Goal: Transaction & Acquisition: Book appointment/travel/reservation

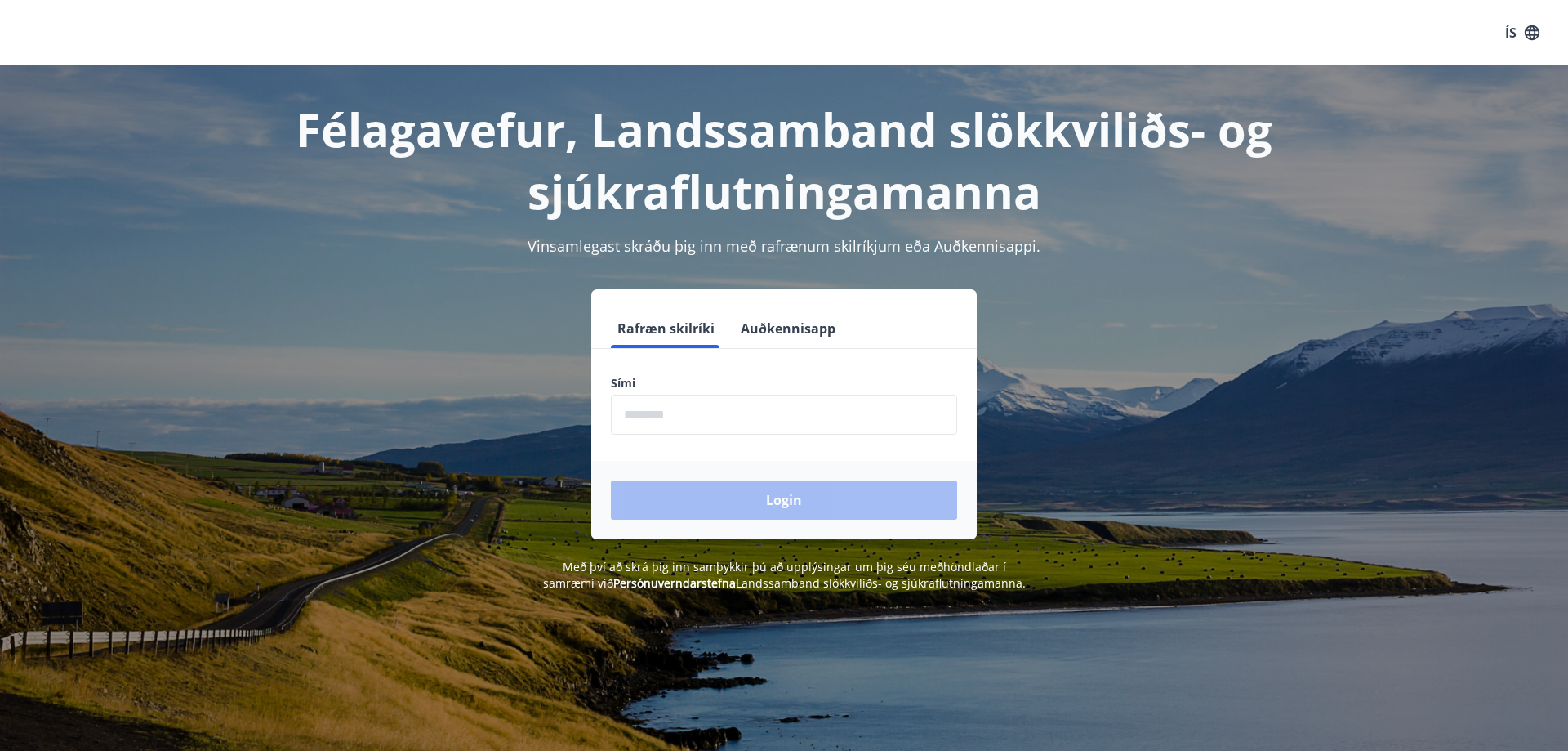
click at [627, 415] on input "phone" at bounding box center [783, 415] width 346 height 40
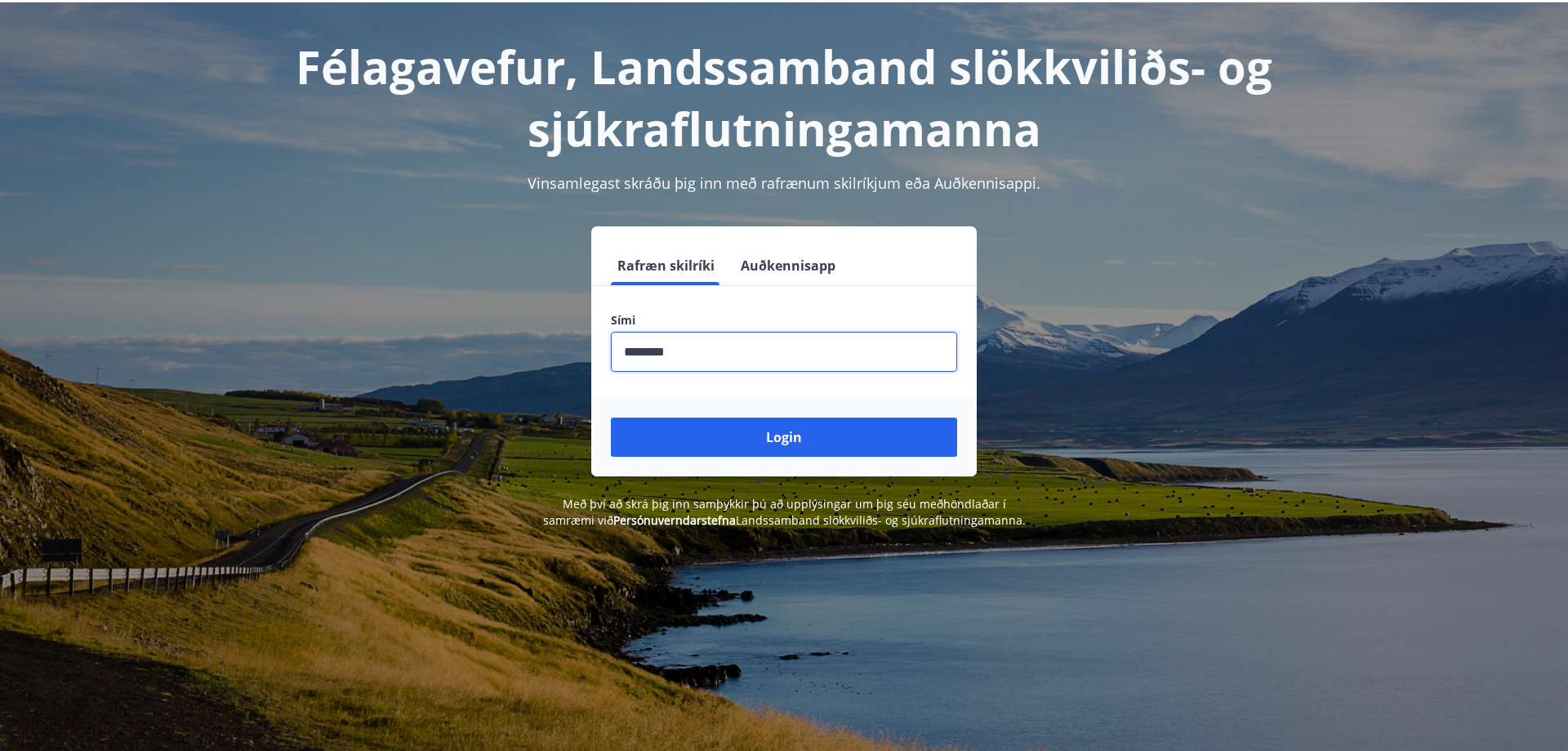
scroll to position [201, 0]
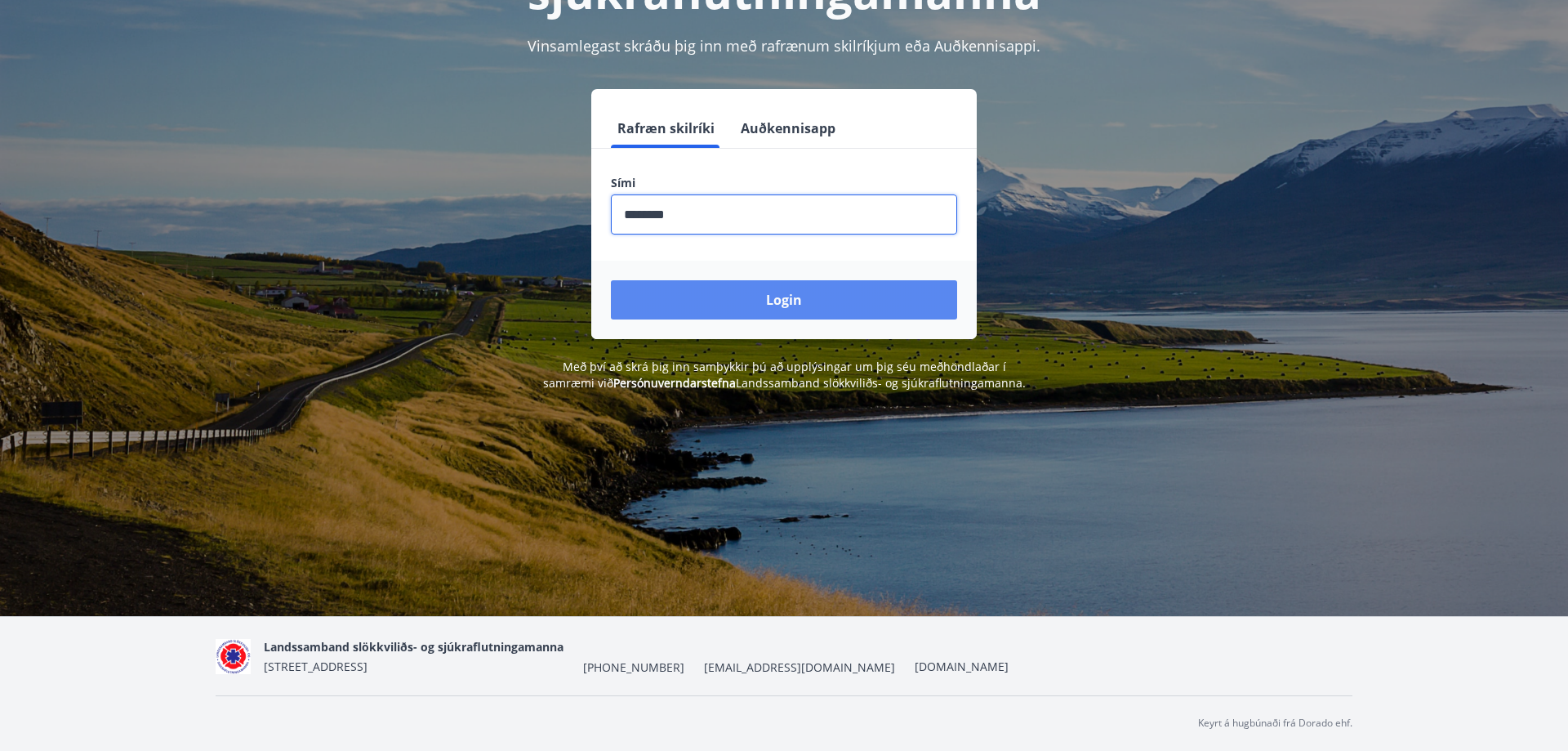
type input "********"
click at [787, 298] on button "Login" at bounding box center [783, 299] width 346 height 39
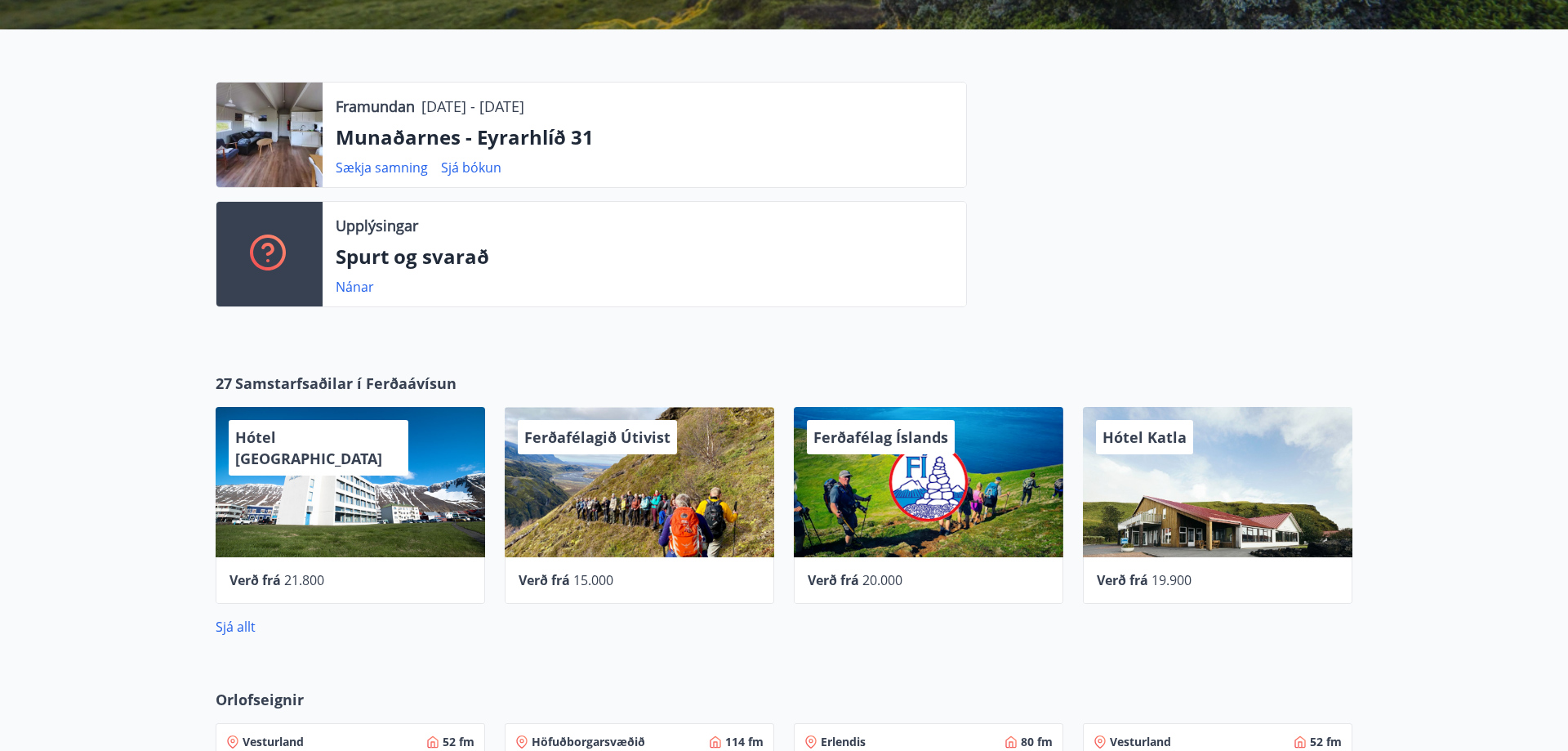
scroll to position [417, 0]
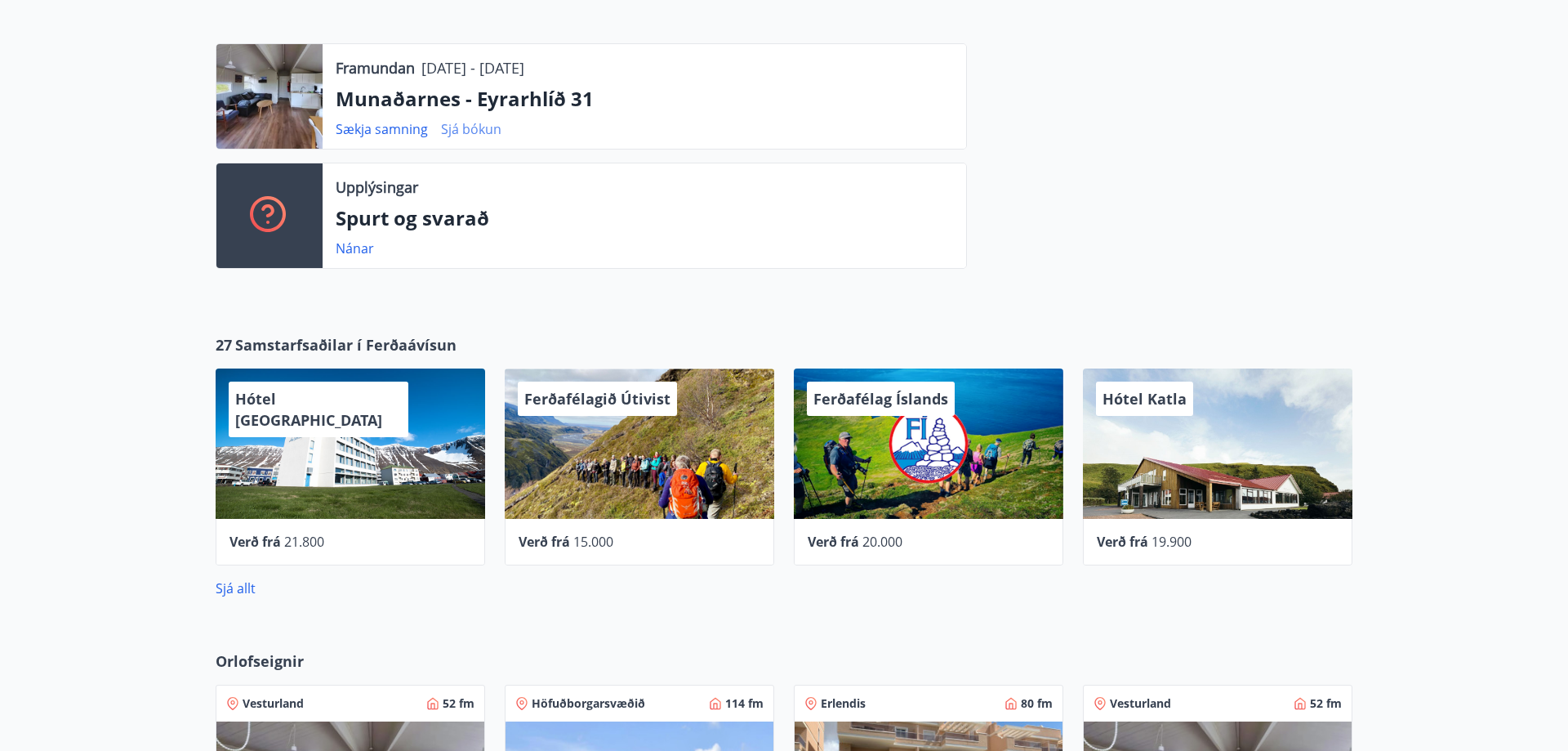
click at [473, 128] on link "Sjá bókun" at bounding box center [471, 129] width 61 height 18
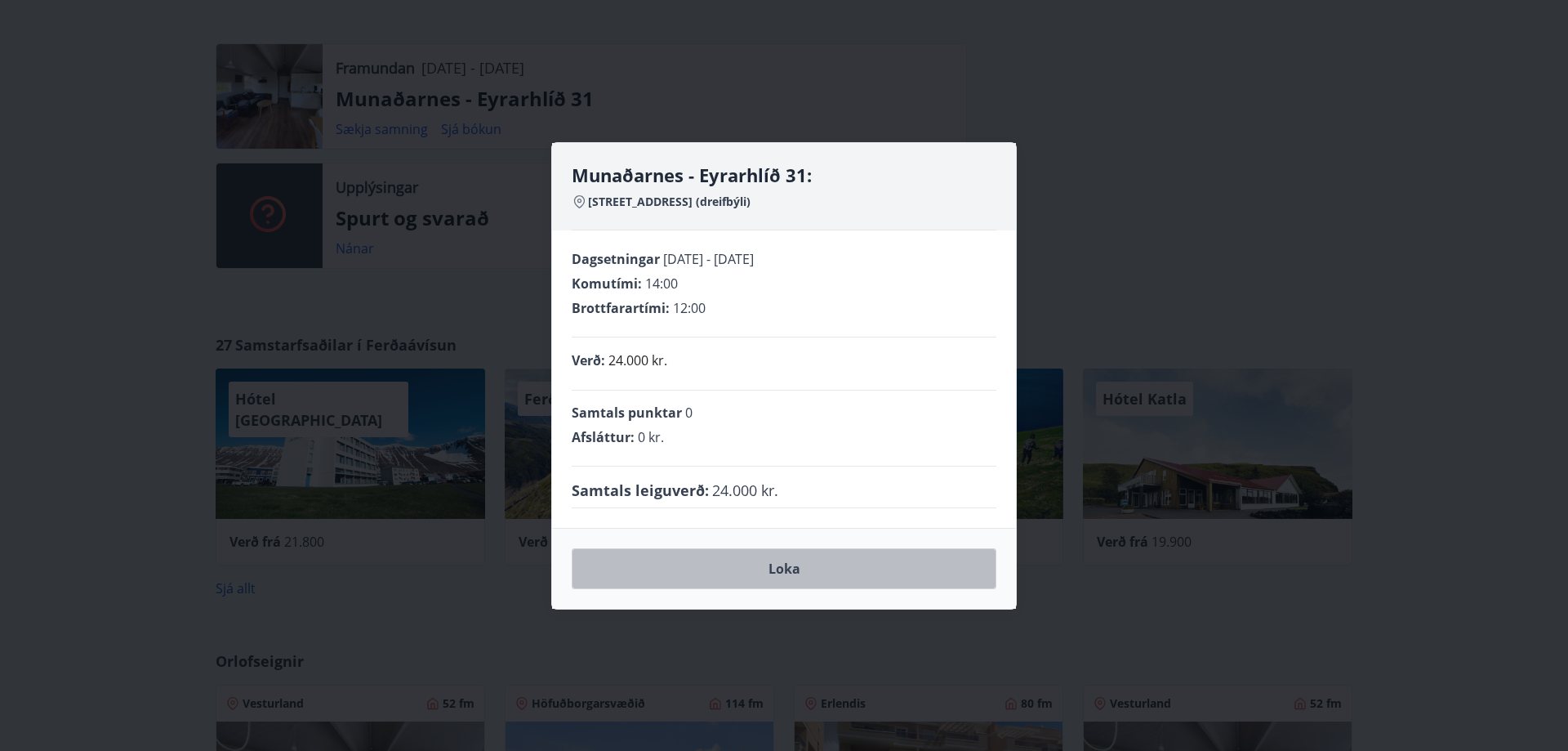
click at [781, 572] on button "Loka" at bounding box center [784, 568] width 425 height 41
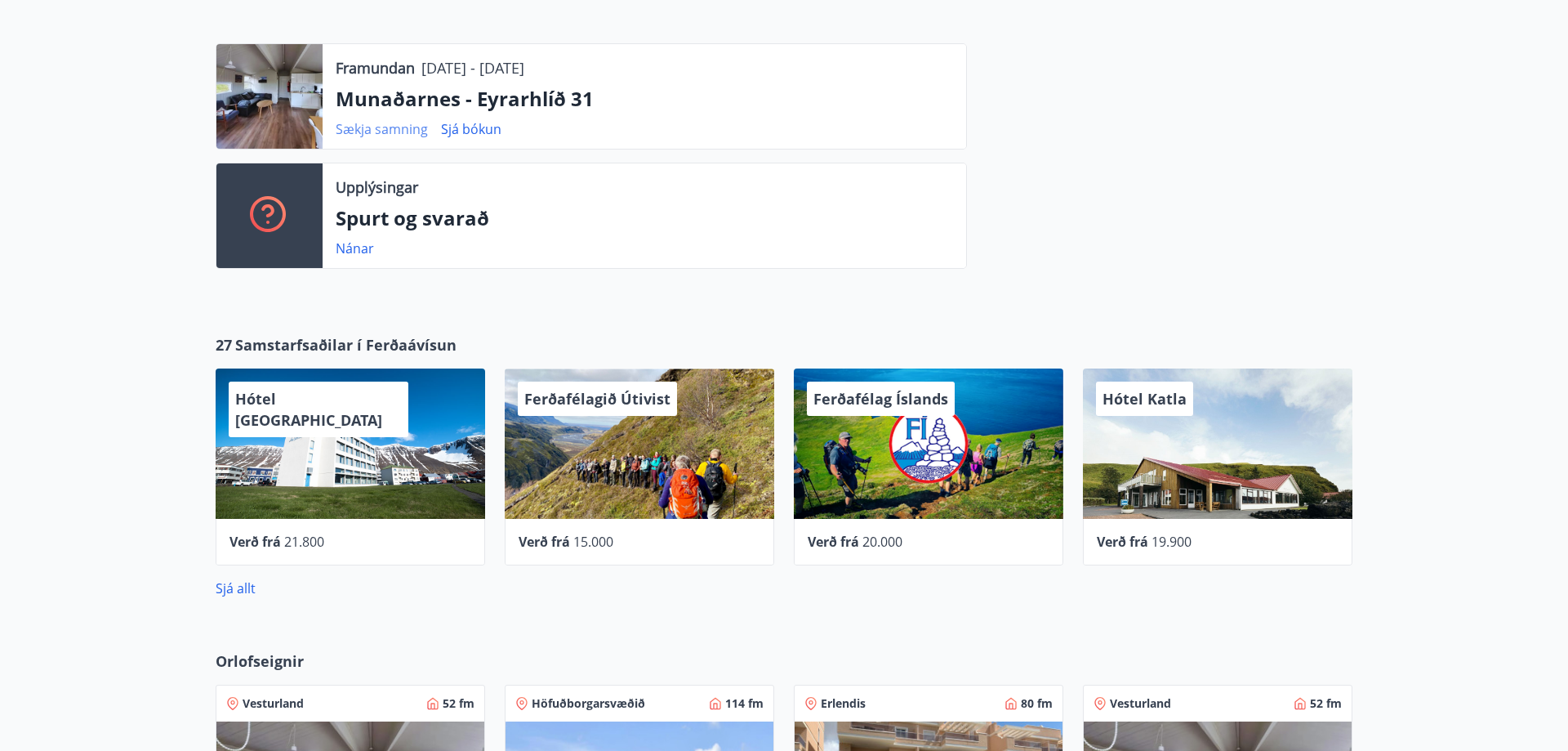
click at [380, 126] on link "Sækja samning" at bounding box center [382, 129] width 92 height 18
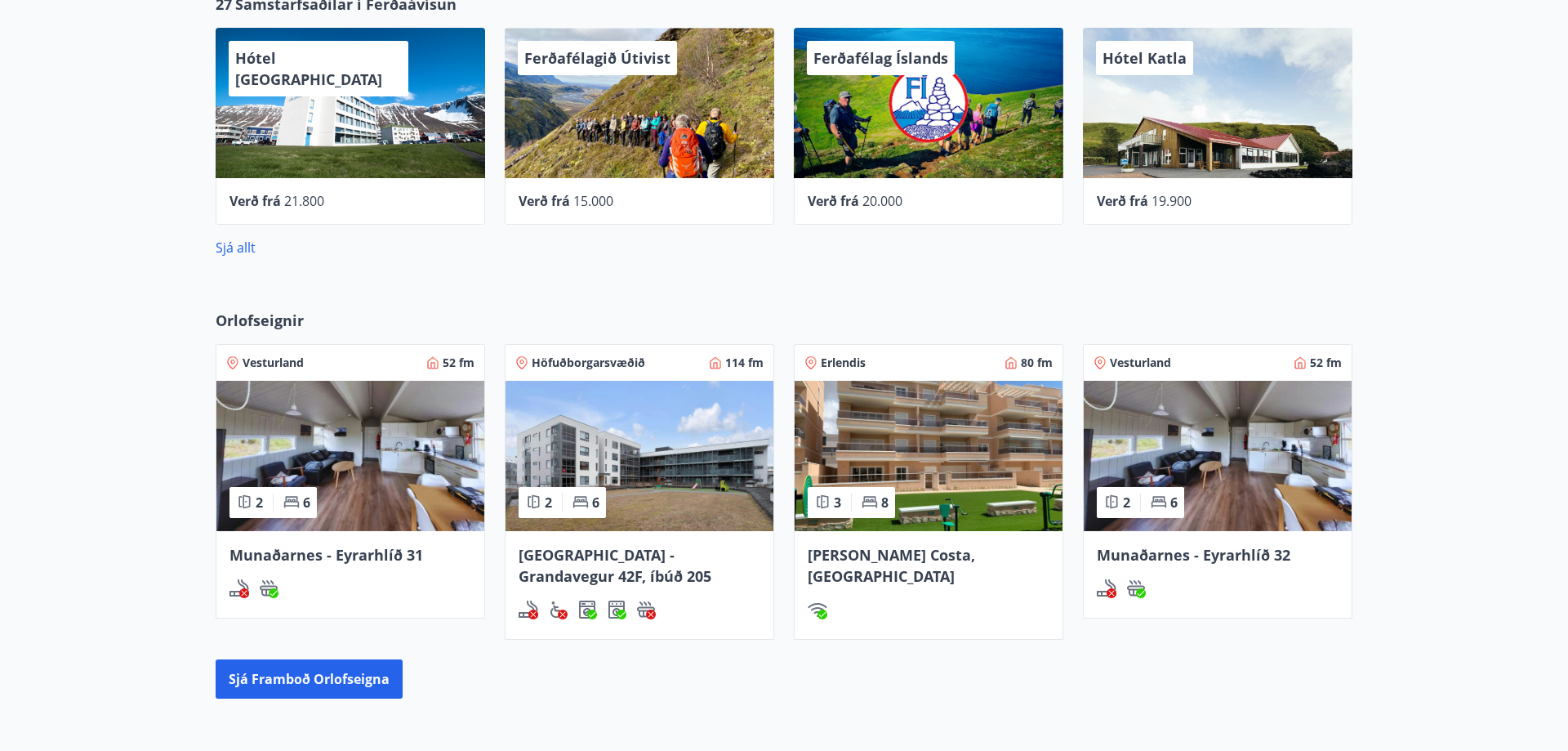
scroll to position [833, 0]
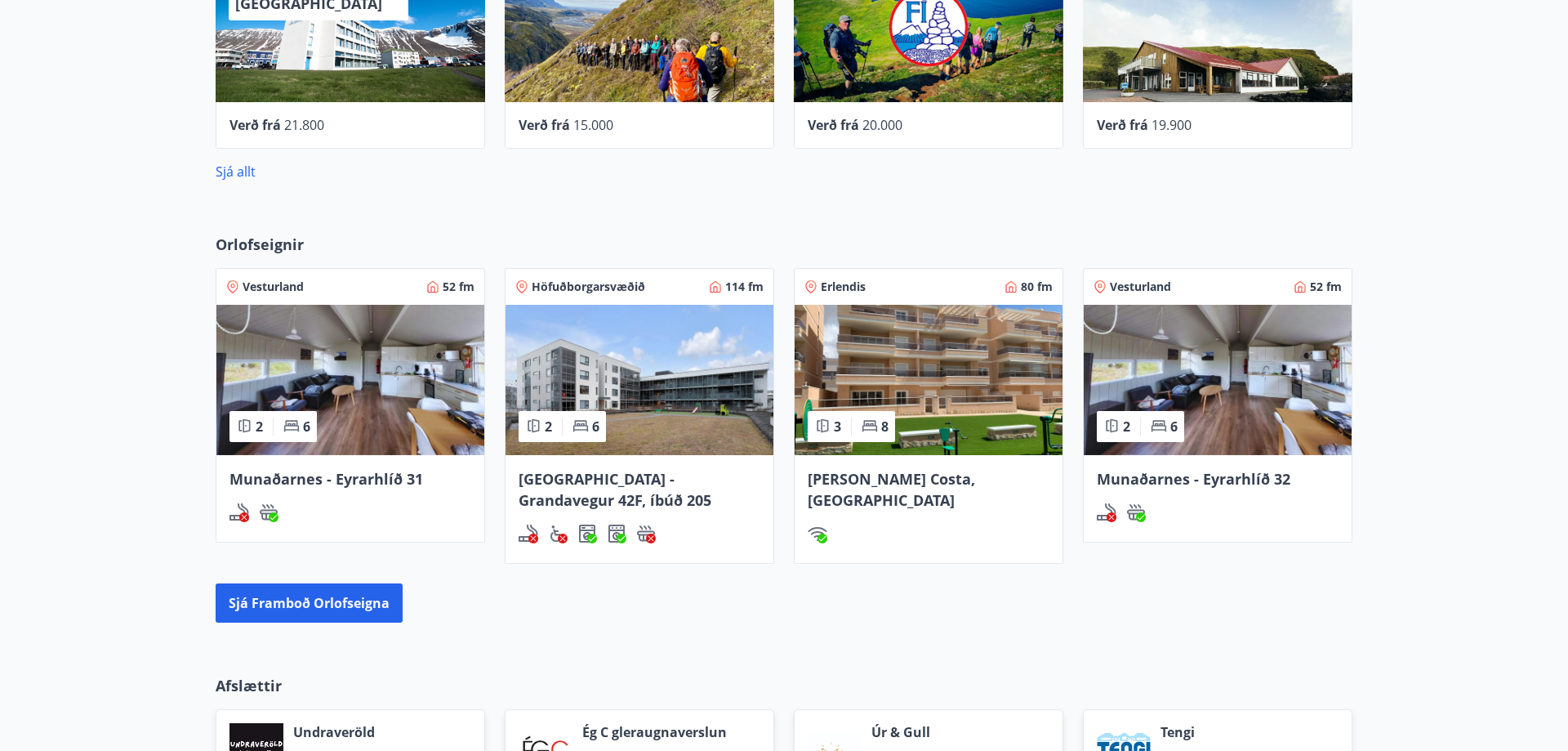
click at [347, 472] on span "Munaðarnes - Eyrarhlíð 31" at bounding box center [326, 479] width 193 height 20
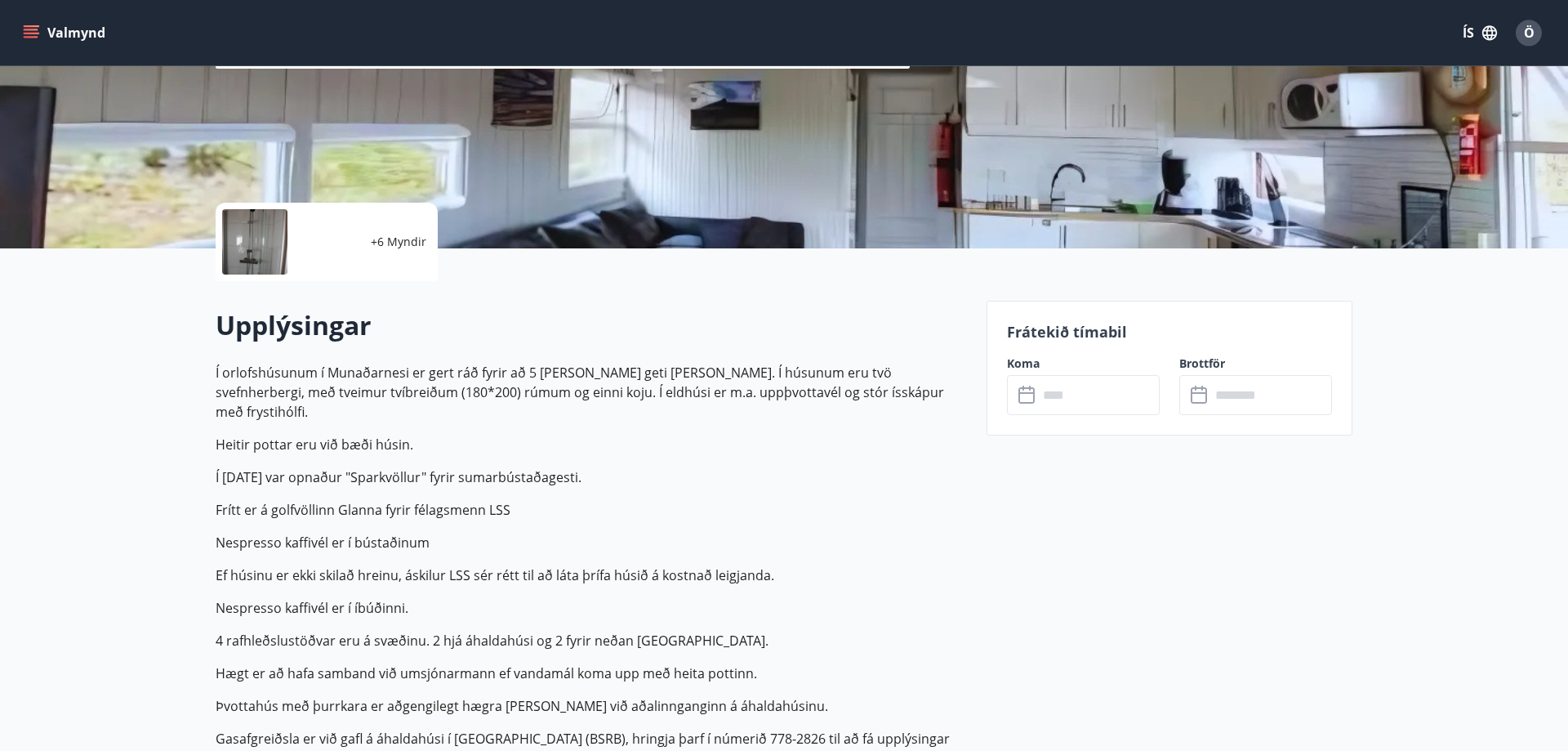
scroll to position [89, 0]
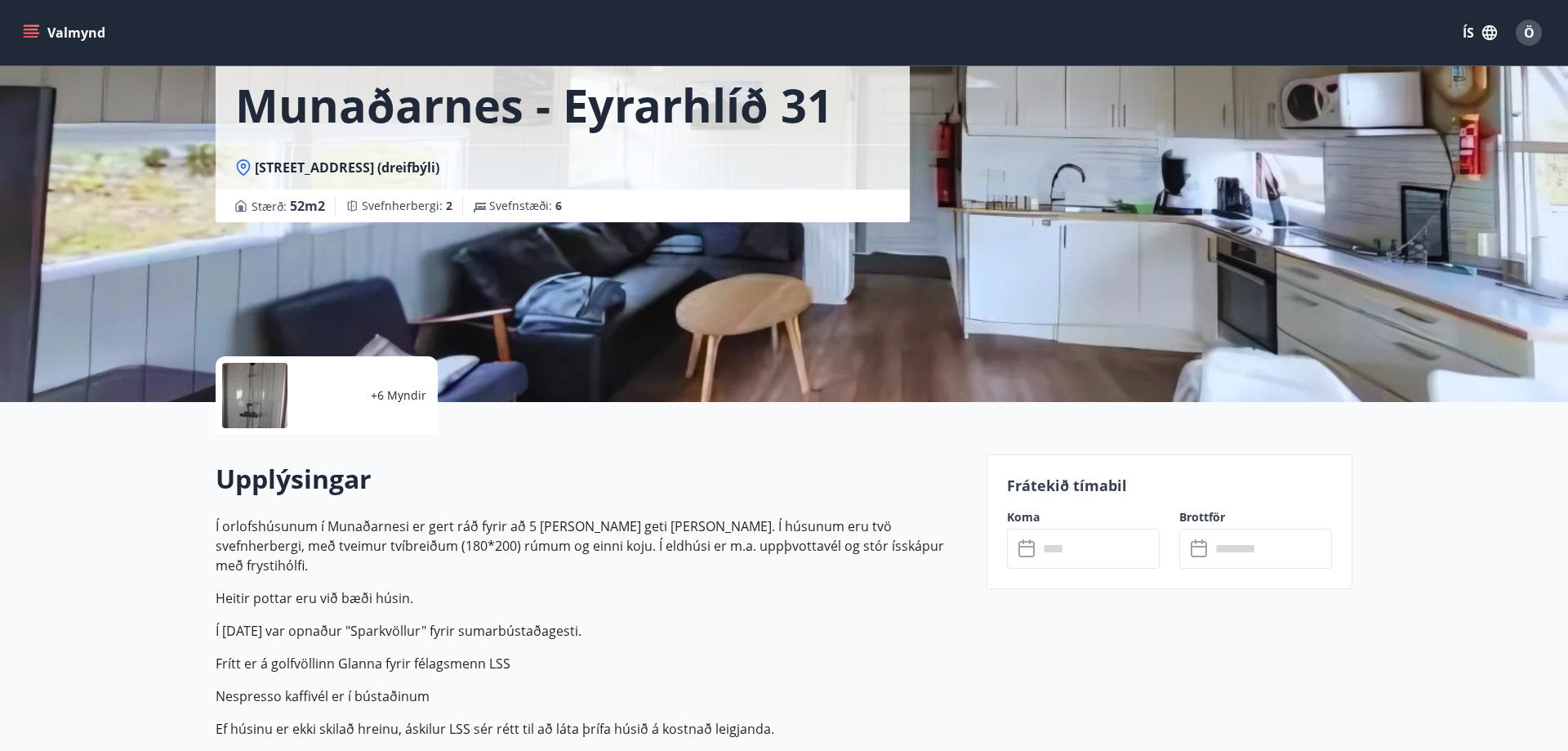
click at [1060, 556] on input "text" at bounding box center [1098, 549] width 122 height 40
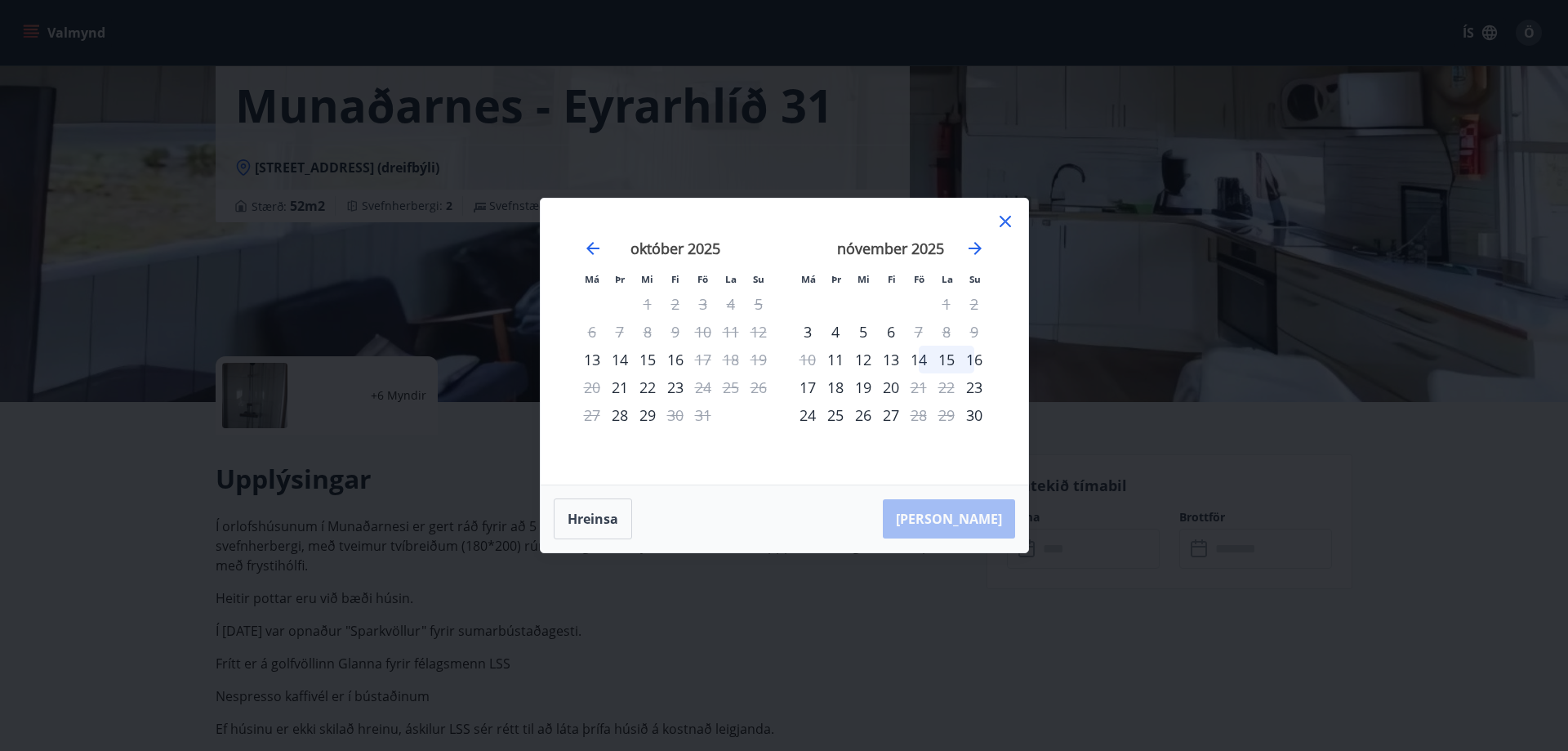
click at [1011, 218] on icon at bounding box center [1005, 221] width 12 height 12
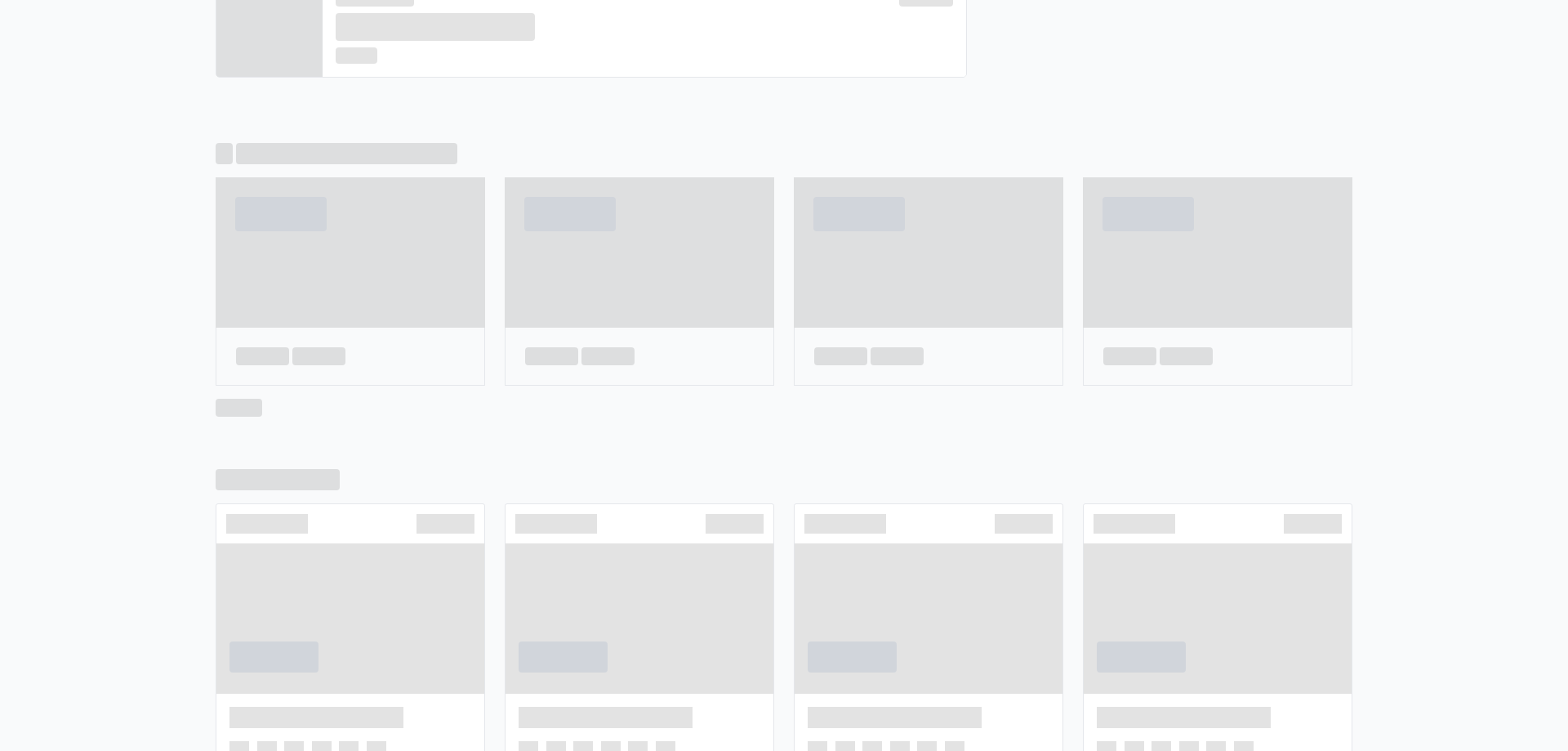
scroll to position [847, 0]
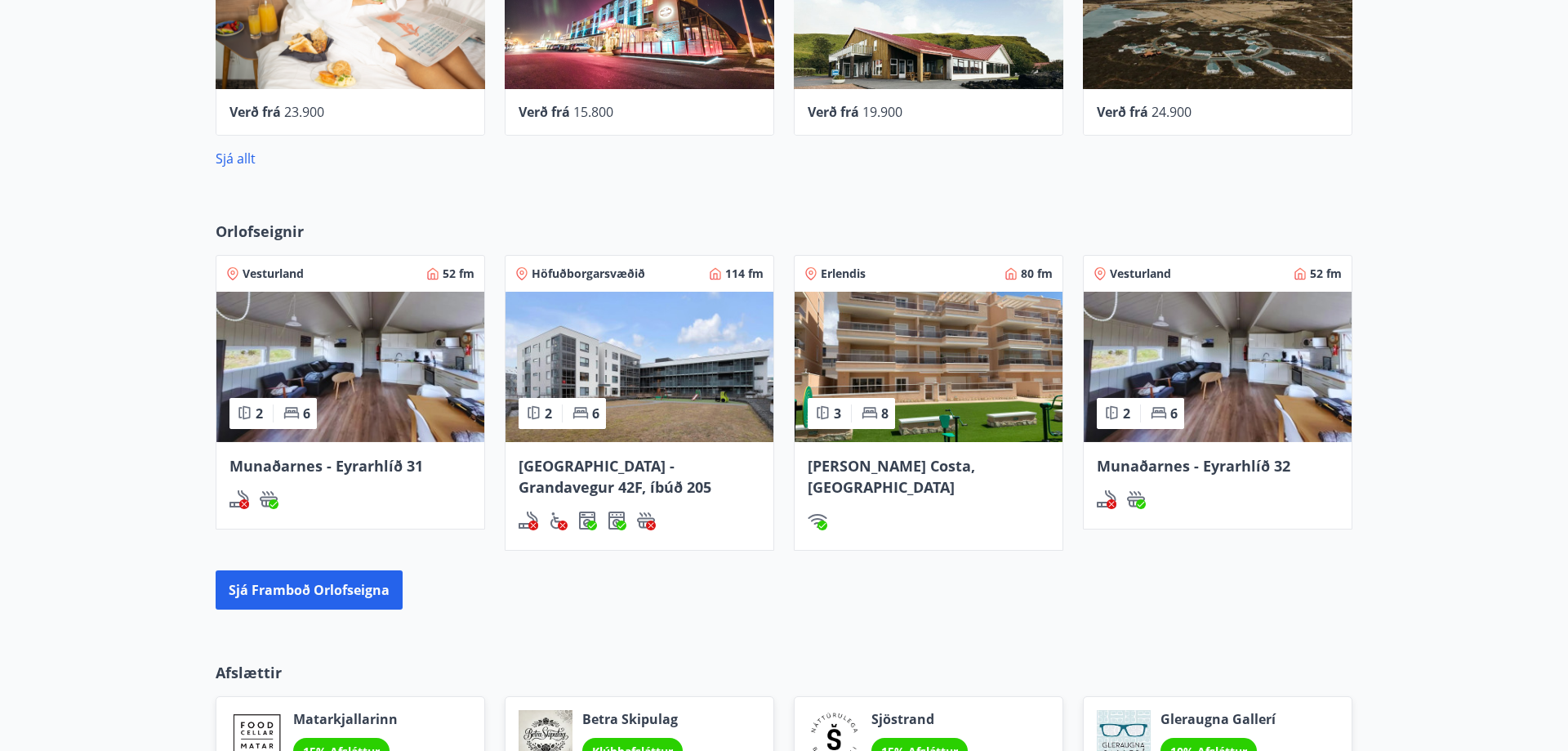
click at [1207, 468] on span "Munaðarnes - Eyrarhlíð 32" at bounding box center [1193, 466] width 193 height 20
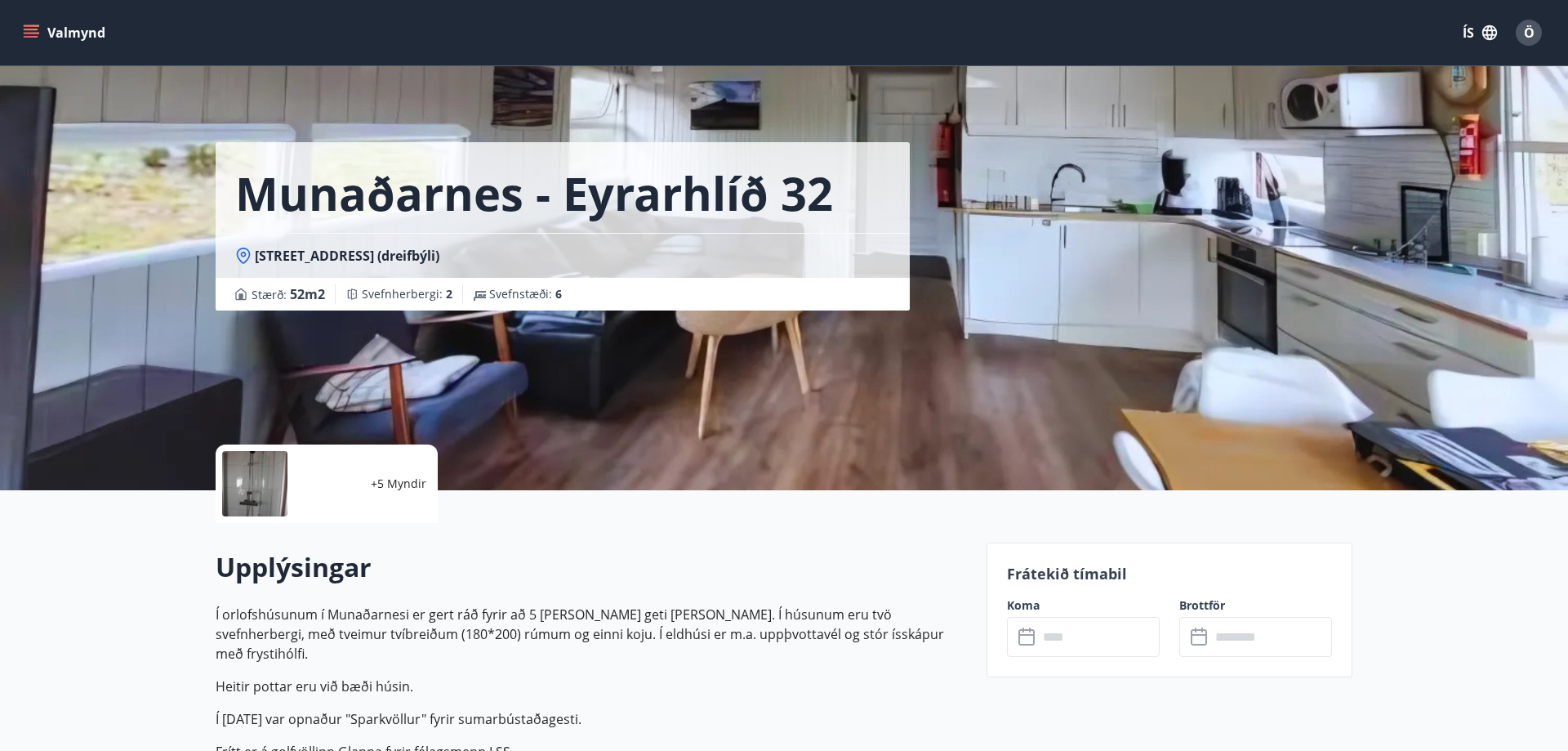
click at [1111, 644] on input "text" at bounding box center [1098, 637] width 122 height 40
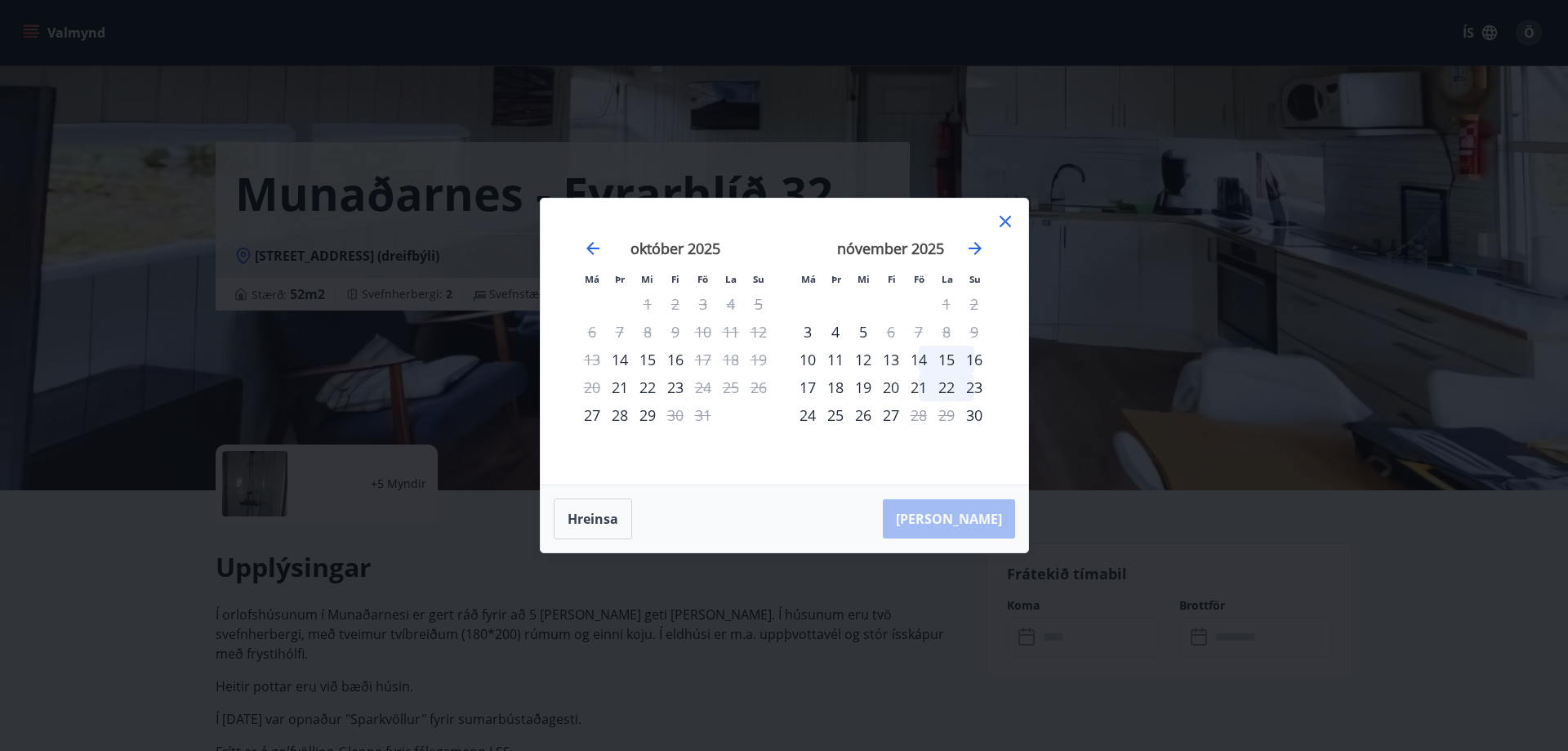
click at [1002, 221] on icon at bounding box center [1005, 221] width 20 height 20
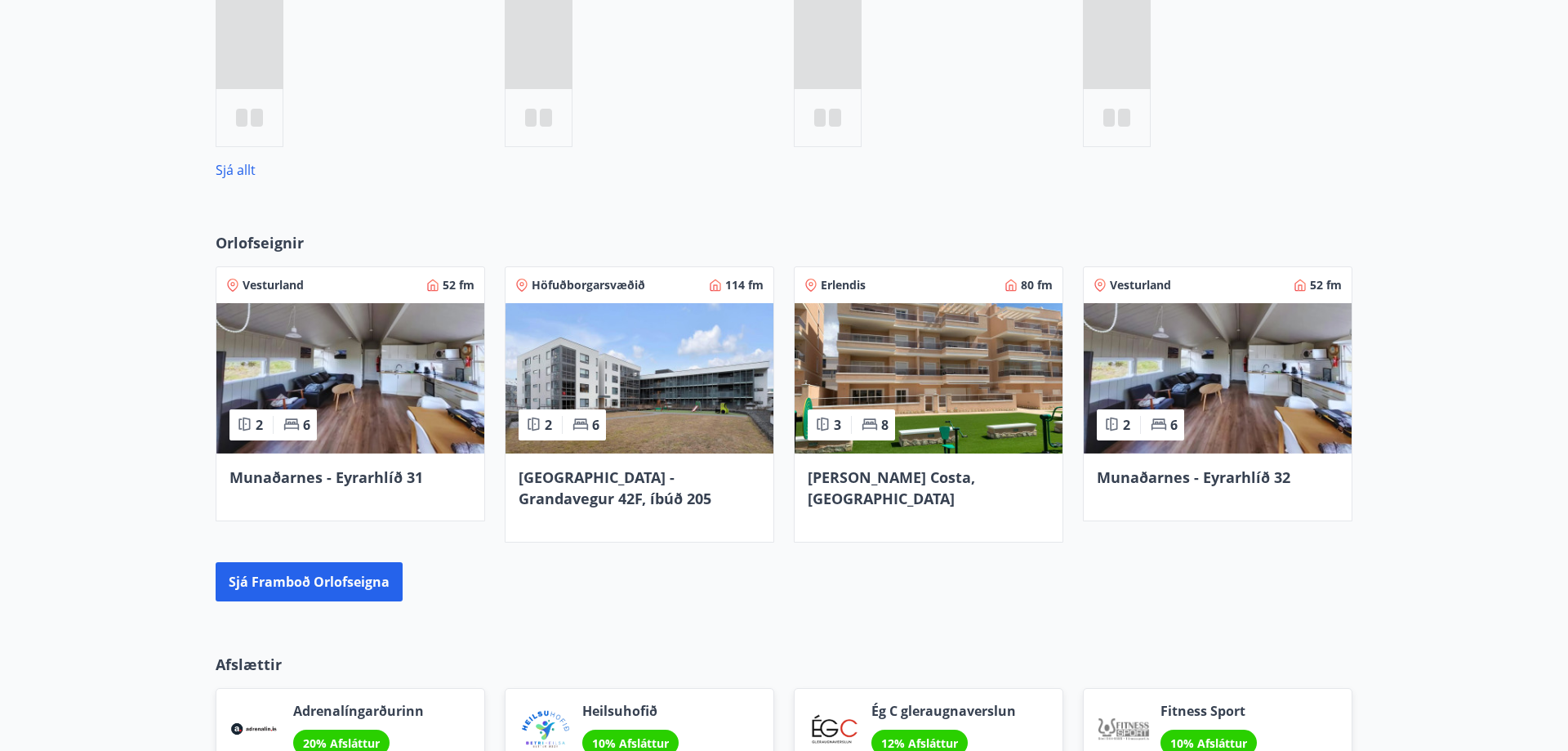
scroll to position [859, 0]
